Goal: Task Accomplishment & Management: Manage account settings

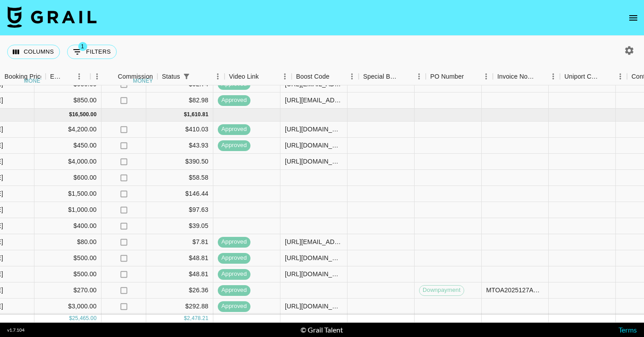
scroll to position [186, 925]
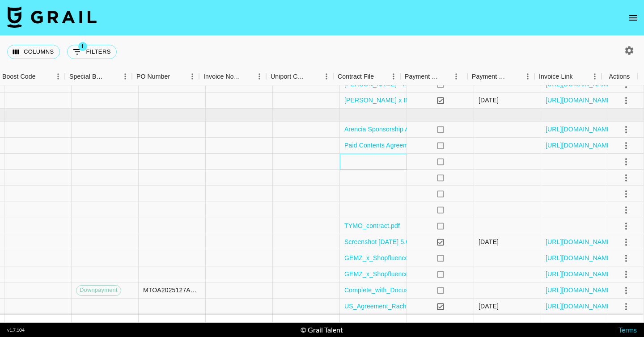
click at [369, 154] on div at bounding box center [373, 162] width 67 height 16
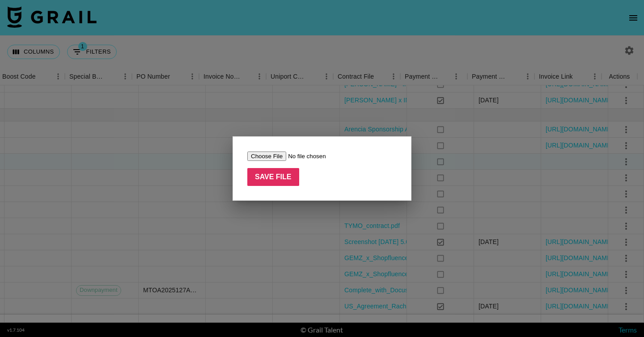
click at [286, 157] on input "file" at bounding box center [303, 156] width 113 height 9
type input "C:\fakepath\BAZZAAL_Influencer Partnership Agreement ([PERSON_NAME] X rxchelley…"
click at [252, 175] on input "Save File" at bounding box center [273, 177] width 52 height 18
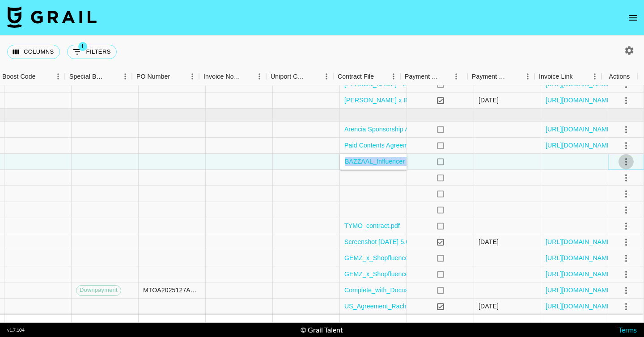
click at [625, 158] on icon "select merge strategy" at bounding box center [626, 161] width 2 height 7
click at [600, 242] on div "Approve" at bounding box center [606, 238] width 27 height 11
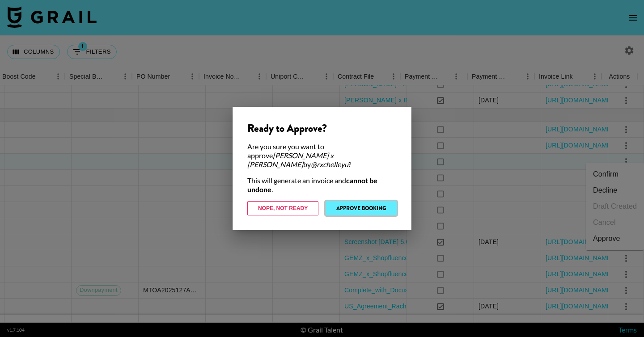
click at [355, 204] on button "Approve Booking" at bounding box center [360, 208] width 71 height 14
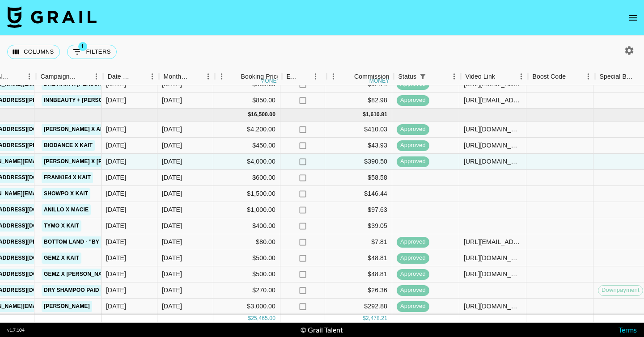
scroll to position [186, 418]
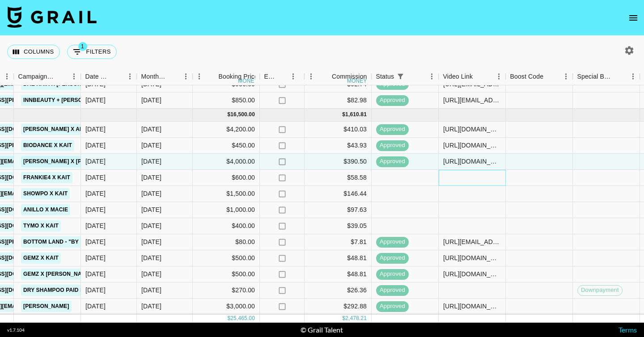
click at [457, 170] on div at bounding box center [472, 178] width 67 height 16
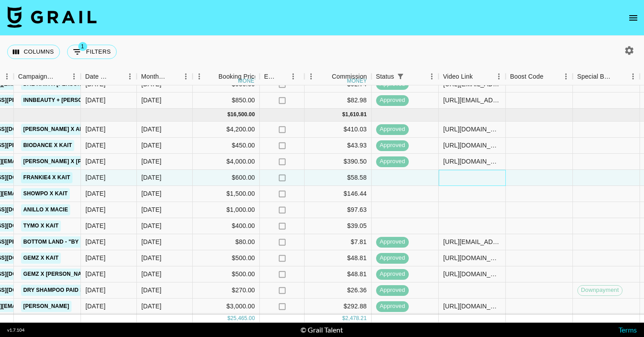
click at [457, 170] on div at bounding box center [472, 178] width 67 height 16
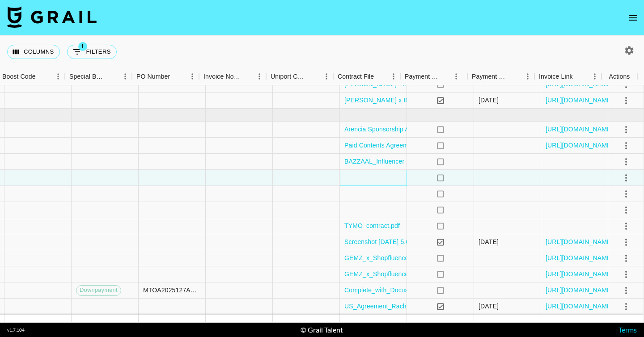
click at [357, 173] on div at bounding box center [373, 178] width 67 height 16
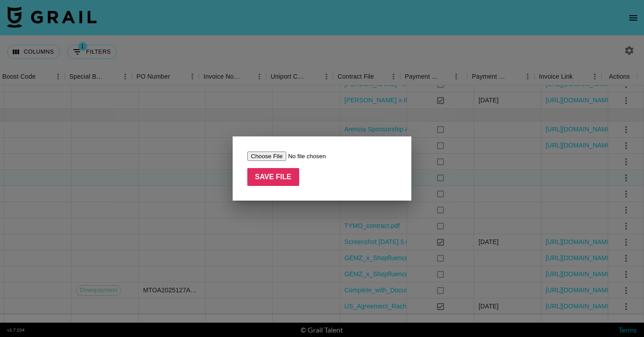
click at [285, 154] on input "file" at bounding box center [303, 156] width 113 height 9
type input "C:\fakepath\Frankie4 - Influencer Agreement - Master Terms_Kait Harts_Signed.pdf"
click at [291, 180] on input "Save File" at bounding box center [273, 177] width 52 height 18
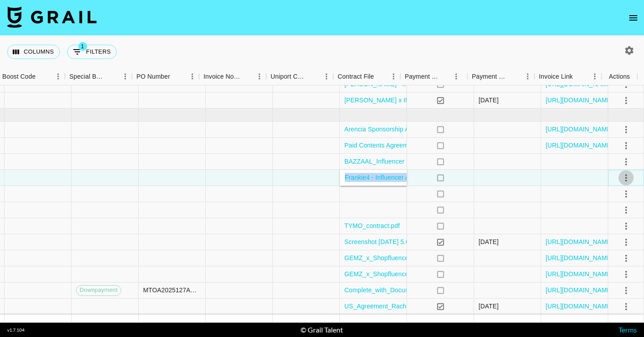
click at [623, 173] on icon "select merge strategy" at bounding box center [626, 178] width 11 height 11
click at [597, 256] on div "Approve" at bounding box center [606, 254] width 27 height 11
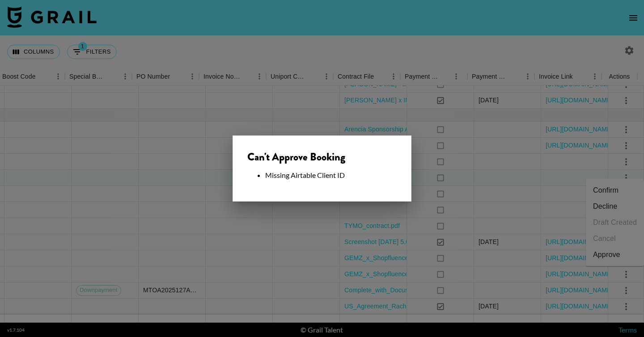
click at [497, 178] on div at bounding box center [322, 168] width 644 height 337
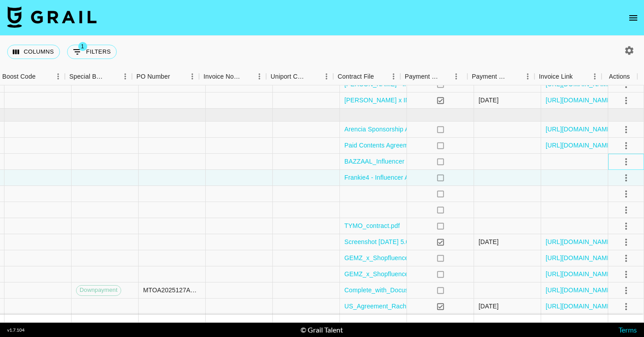
click at [624, 154] on div at bounding box center [625, 161] width 15 height 15
click at [621, 156] on icon "select merge strategy" at bounding box center [626, 161] width 11 height 11
click at [515, 170] on div at bounding box center [507, 178] width 67 height 16
click at [623, 173] on icon "select merge strategy" at bounding box center [626, 178] width 11 height 11
click at [604, 256] on div "Approve" at bounding box center [606, 254] width 27 height 11
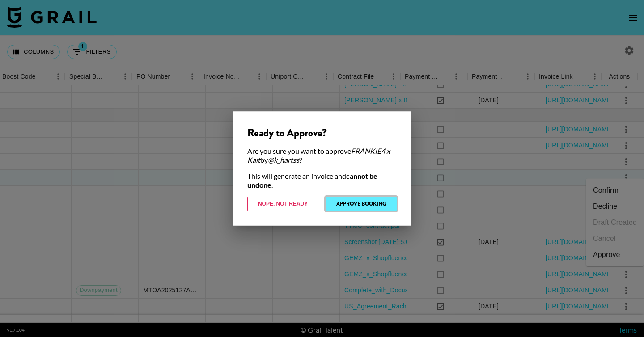
click at [391, 197] on button "Approve Booking" at bounding box center [360, 204] width 71 height 14
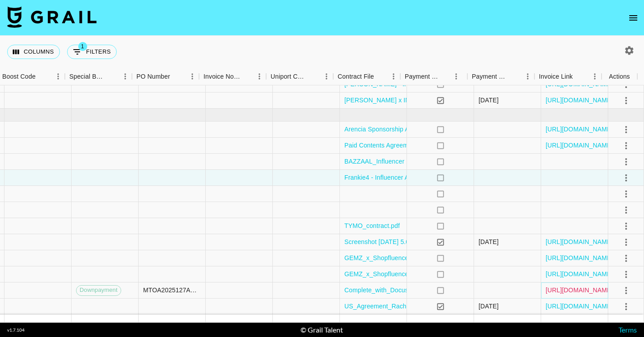
click at [560, 286] on link "[URL][DOMAIN_NAME]" at bounding box center [579, 290] width 68 height 9
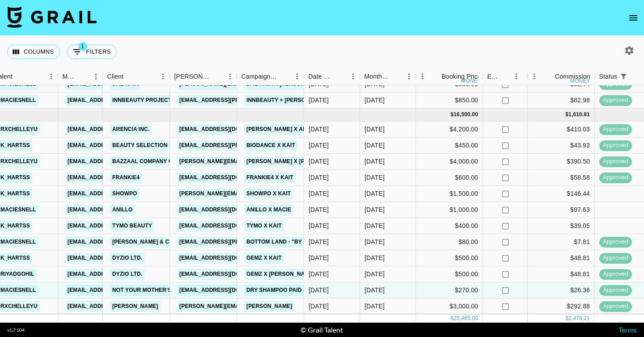
scroll to position [186, 0]
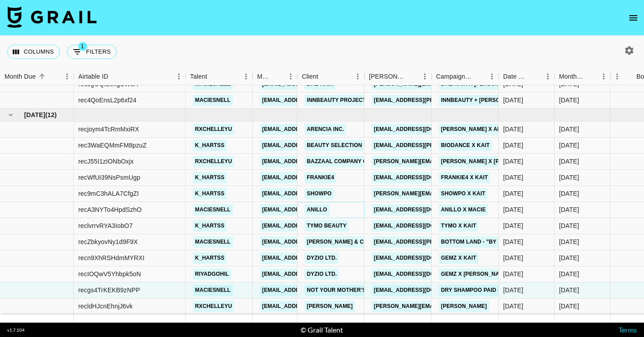
click at [306, 204] on link "anillO" at bounding box center [316, 209] width 25 height 11
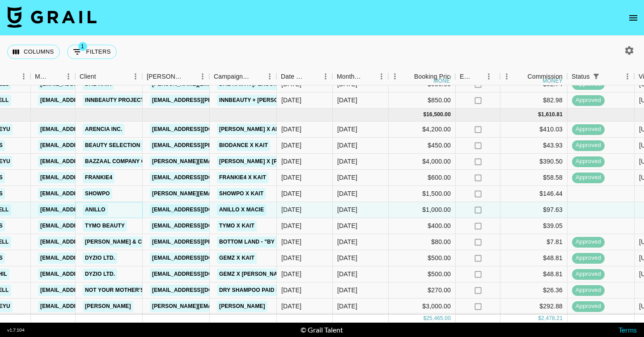
scroll to position [186, 222]
click at [234, 222] on link "TYMO x Kait" at bounding box center [236, 225] width 40 height 11
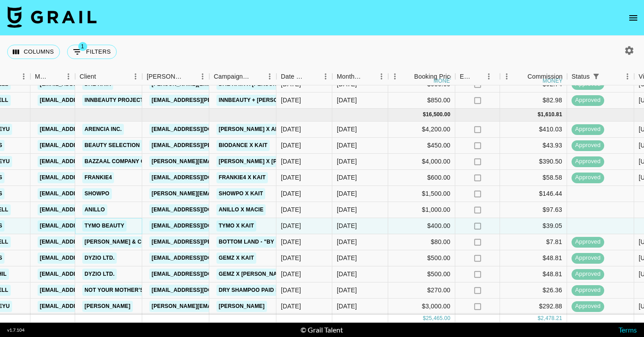
click at [115, 220] on link "TYMO Beauty" at bounding box center [104, 225] width 44 height 11
click at [99, 188] on link "Showpo" at bounding box center [97, 193] width 30 height 11
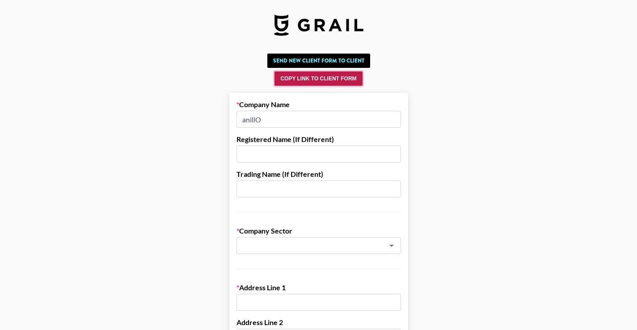
click at [306, 79] on button "Copy Link to Client Form" at bounding box center [318, 79] width 88 height 14
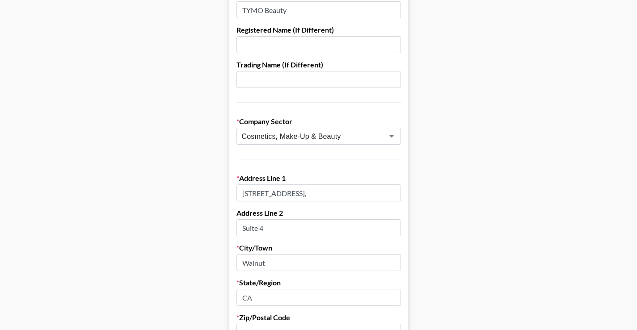
scroll to position [241, 0]
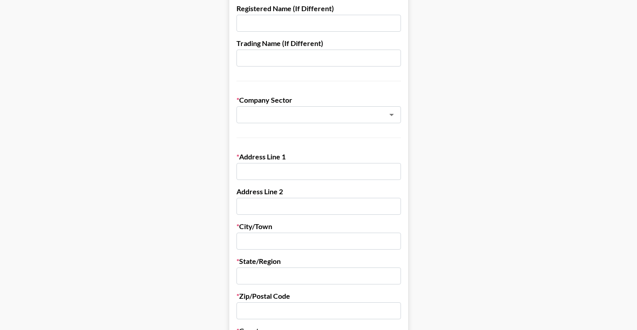
scroll to position [135, 0]
